Goal: Task Accomplishment & Management: Manage account settings

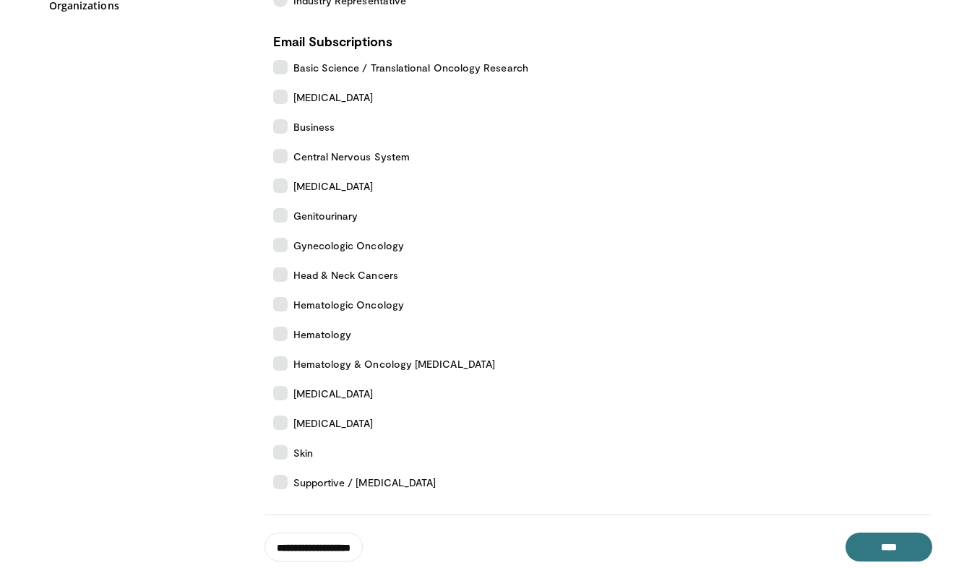
scroll to position [325, 0]
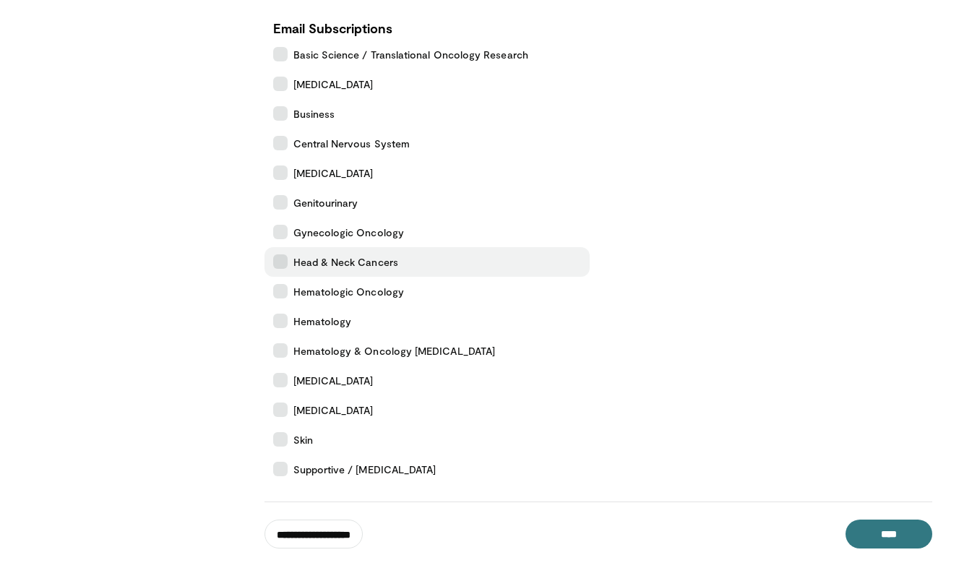
click at [281, 263] on icon at bounding box center [280, 261] width 14 height 14
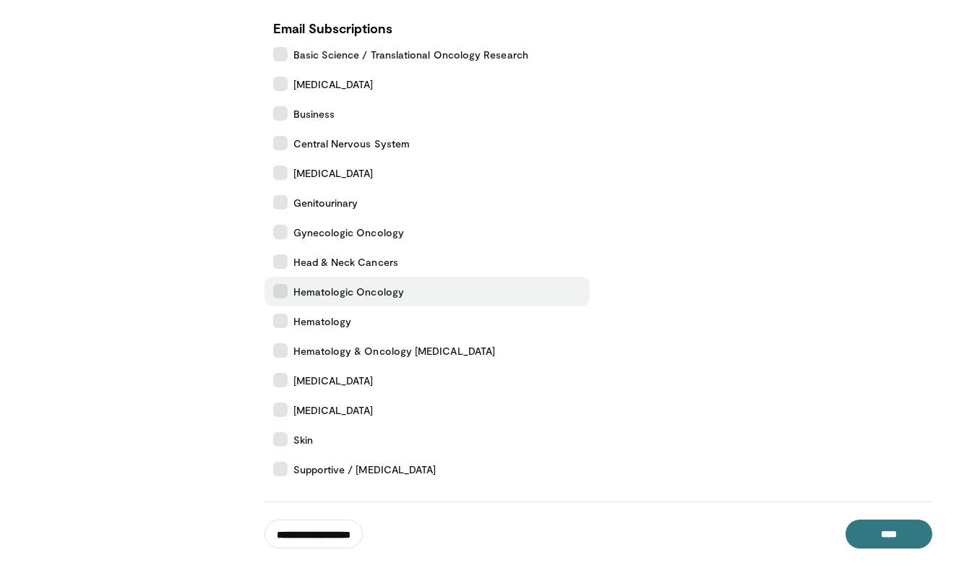
click at [279, 296] on icon at bounding box center [280, 291] width 14 height 14
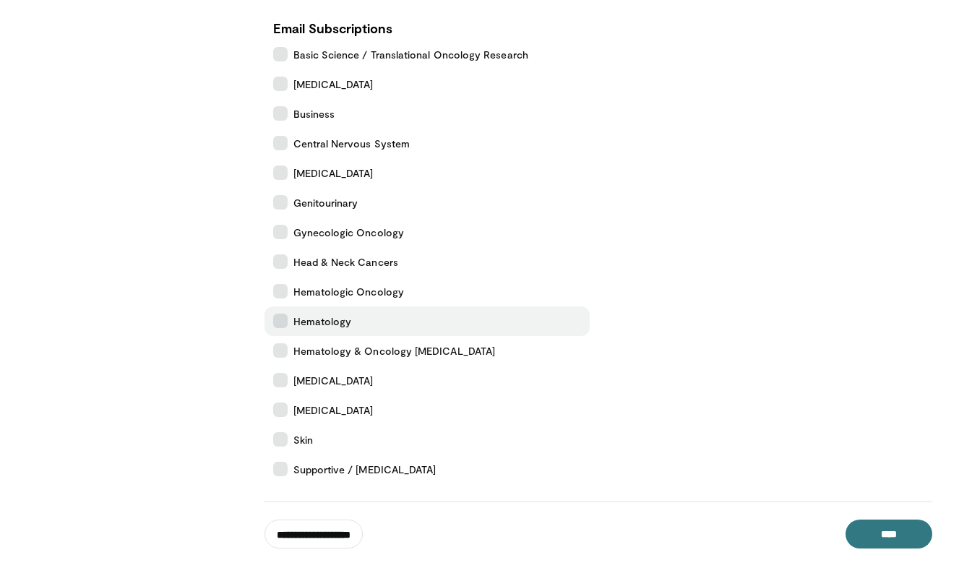
click at [275, 322] on icon at bounding box center [280, 321] width 14 height 14
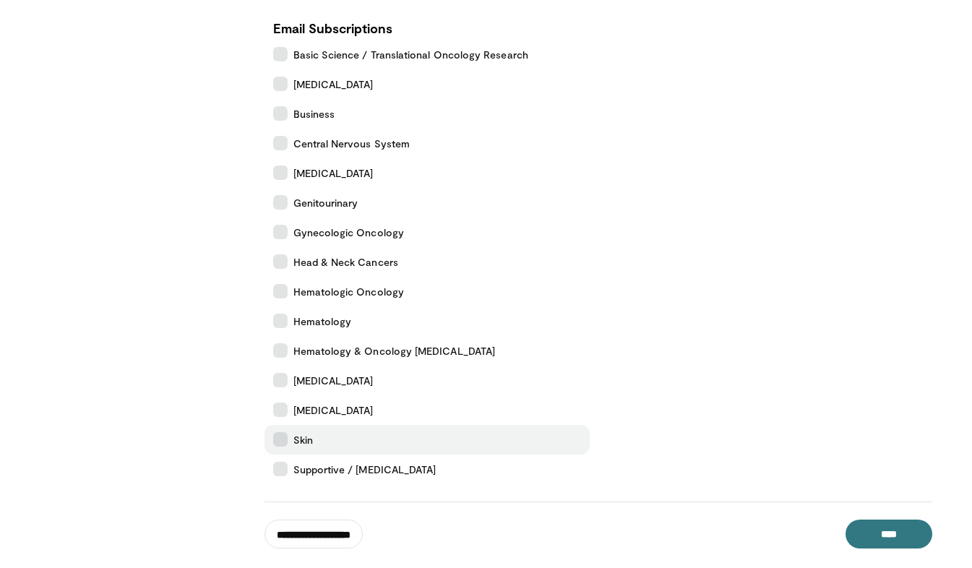
click at [281, 439] on icon at bounding box center [280, 439] width 14 height 14
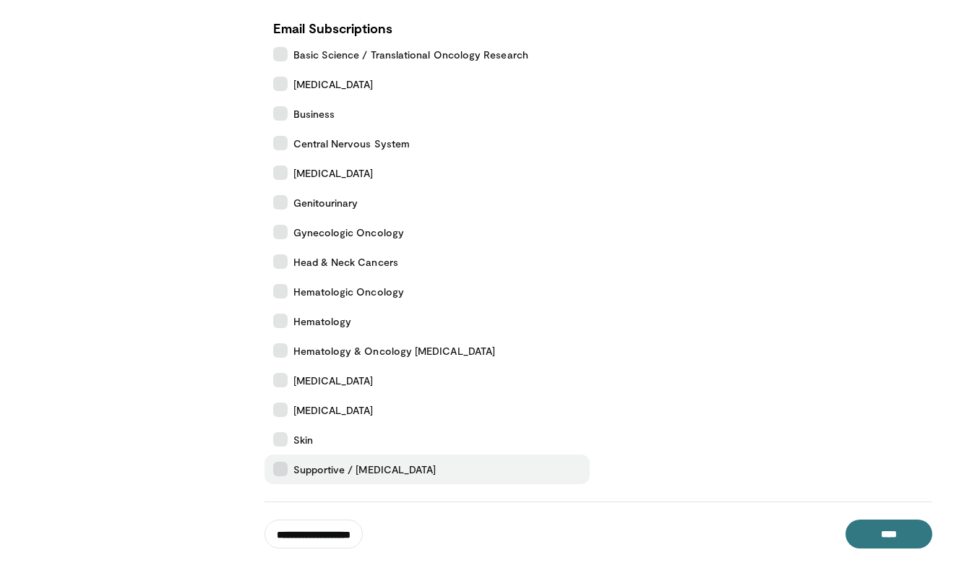
click at [279, 471] on icon at bounding box center [280, 469] width 14 height 14
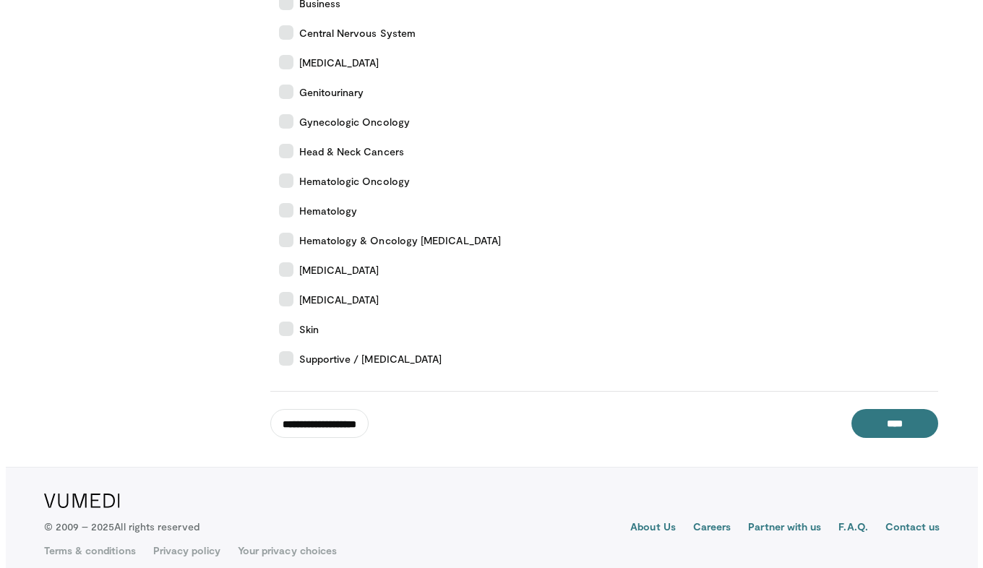
scroll to position [399, 0]
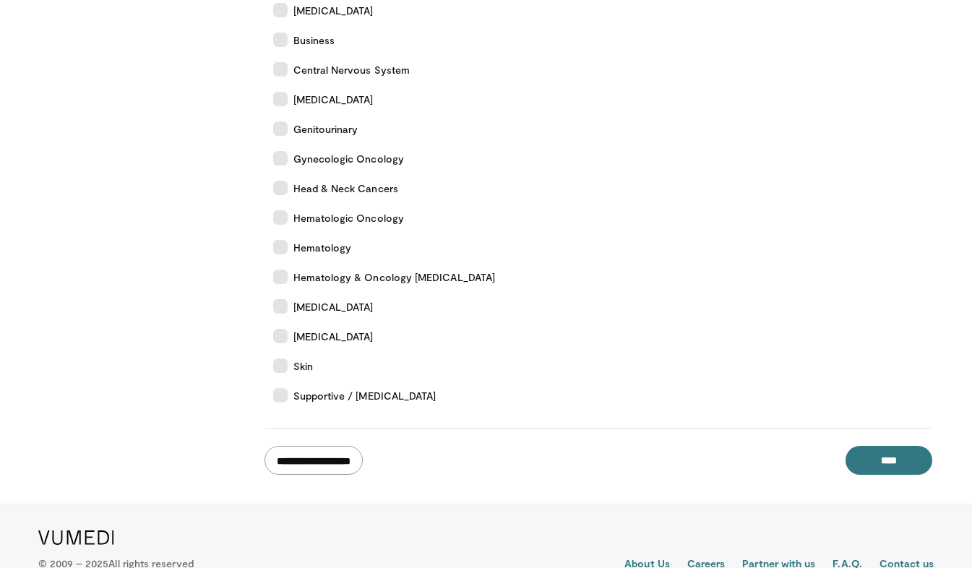
click at [363, 463] on input "**********" at bounding box center [314, 460] width 98 height 29
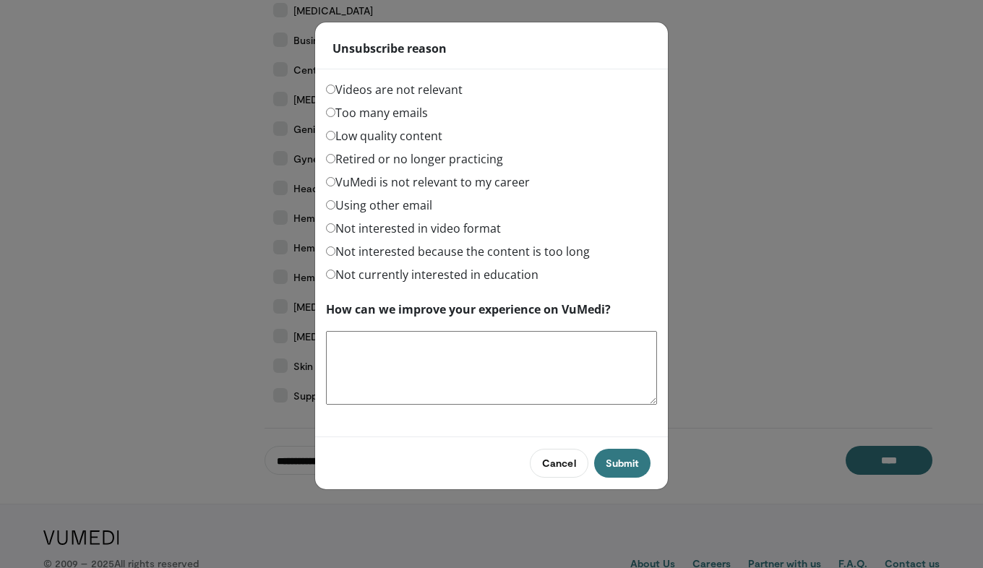
click at [366, 202] on label "Using other email" at bounding box center [379, 205] width 106 height 17
click at [623, 454] on button "Submit" at bounding box center [622, 463] width 56 height 29
